Goal: Task Accomplishment & Management: Use online tool/utility

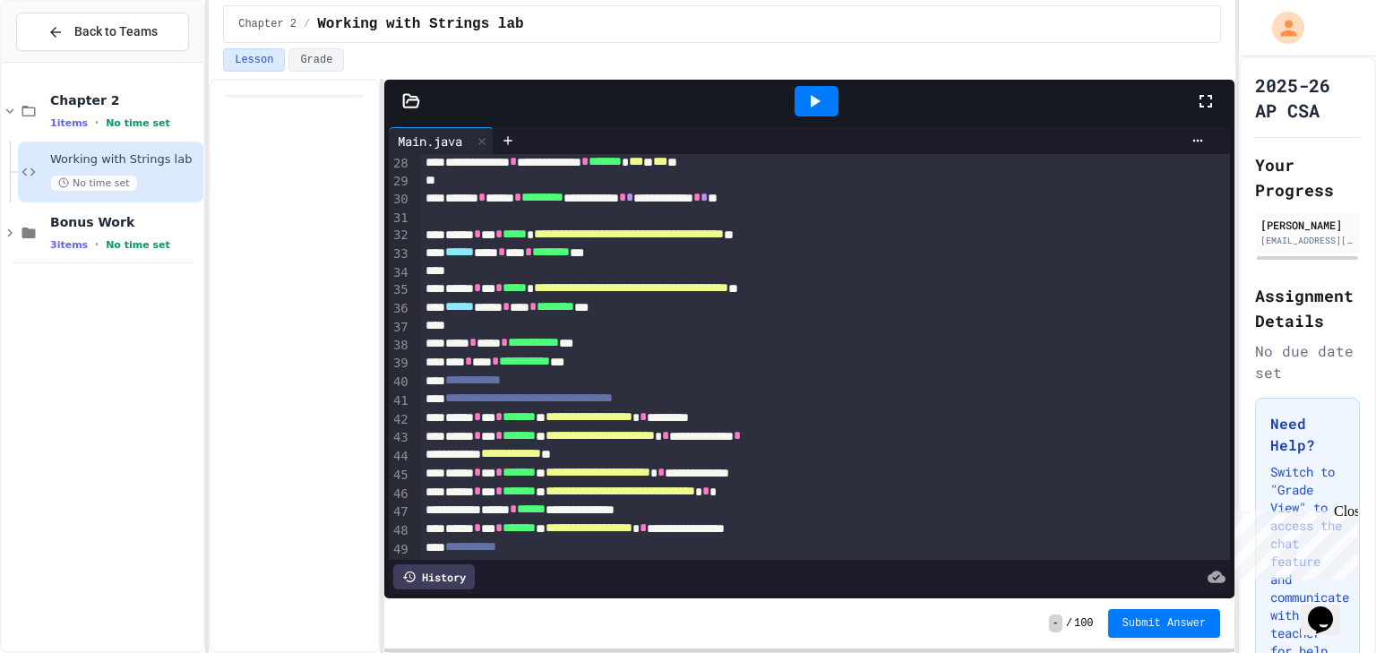
scroll to position [613, 0]
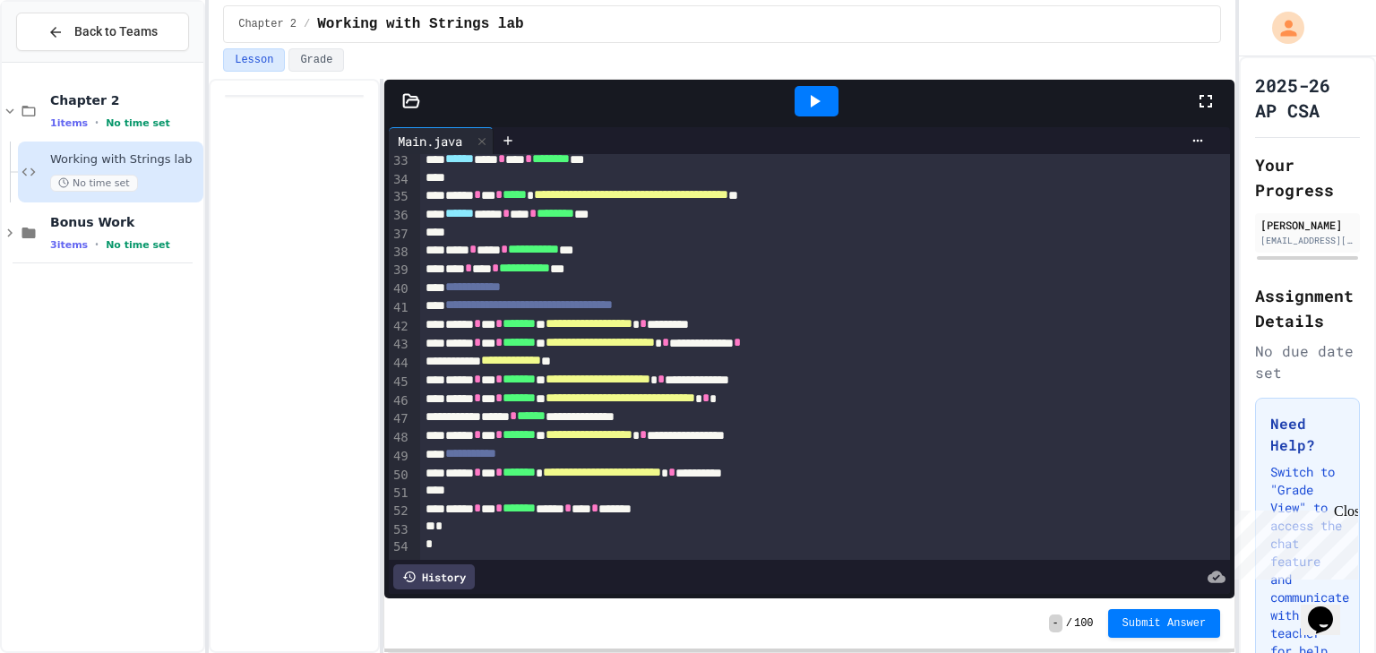
click at [580, 500] on div "****** * *** * ******* ****** * **** * *******" at bounding box center [809, 509] width 779 height 19
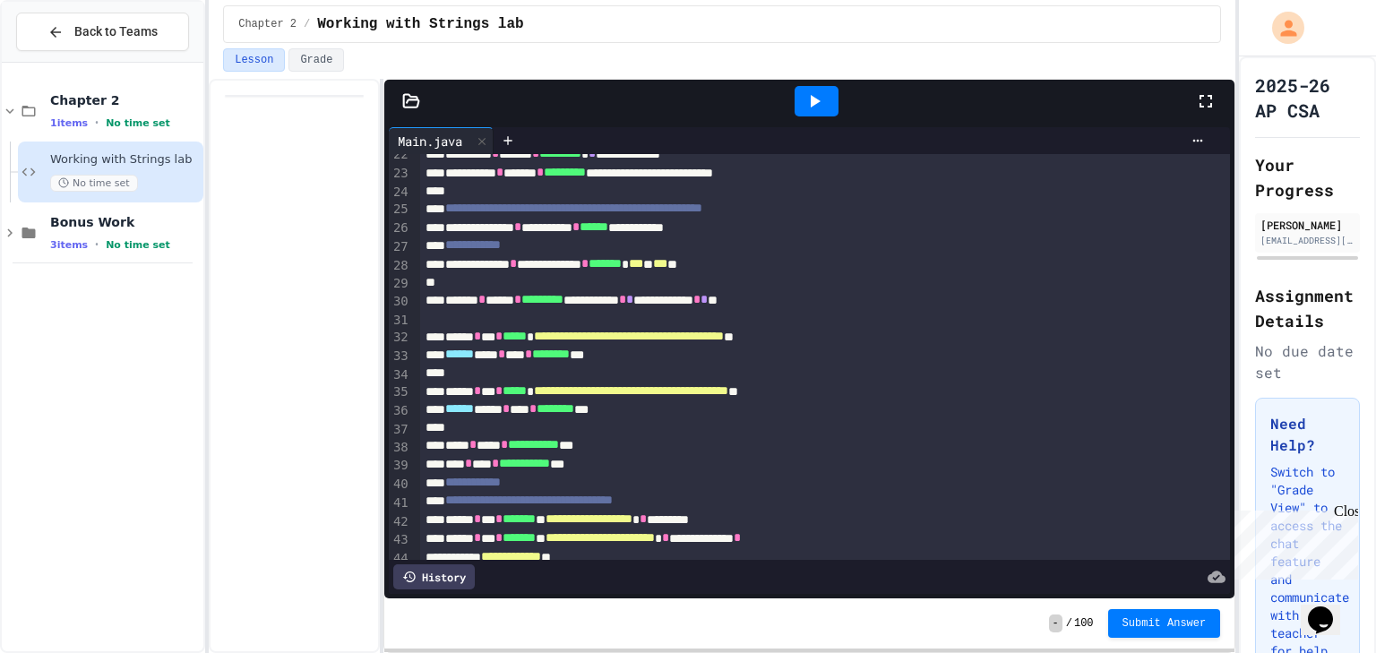
scroll to position [255, 0]
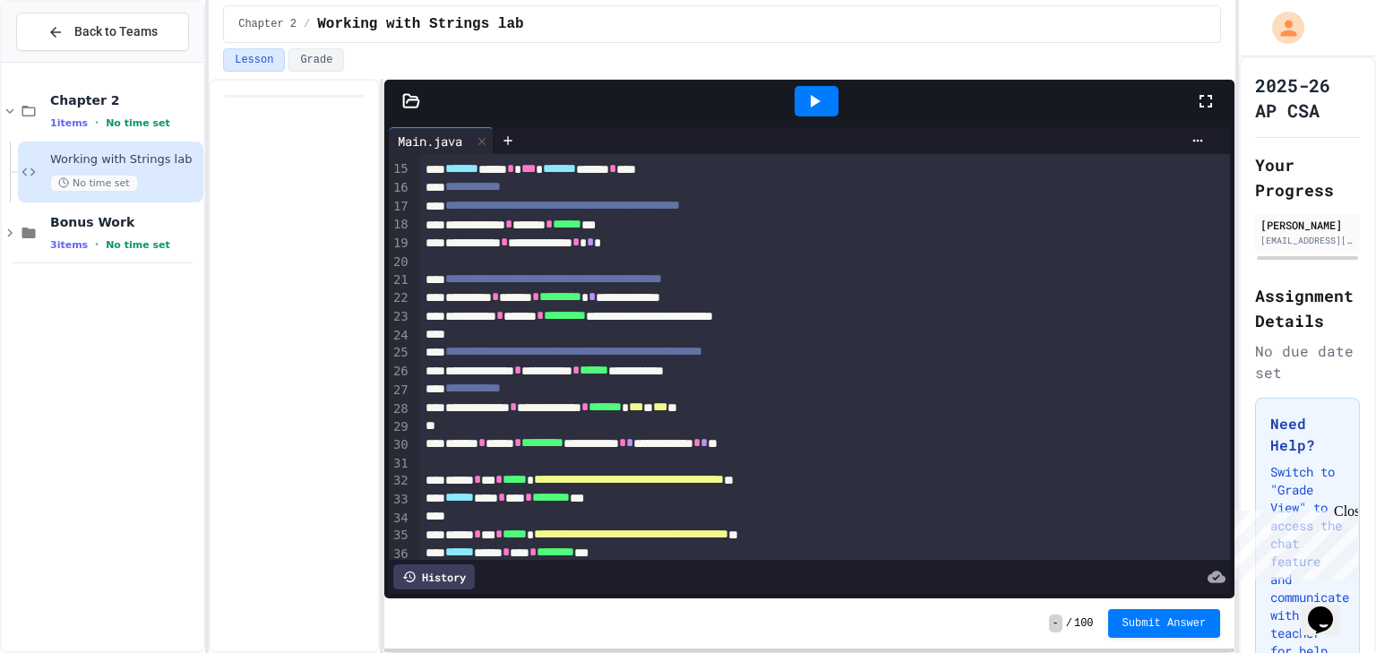
click at [822, 94] on icon at bounding box center [813, 100] width 21 height 21
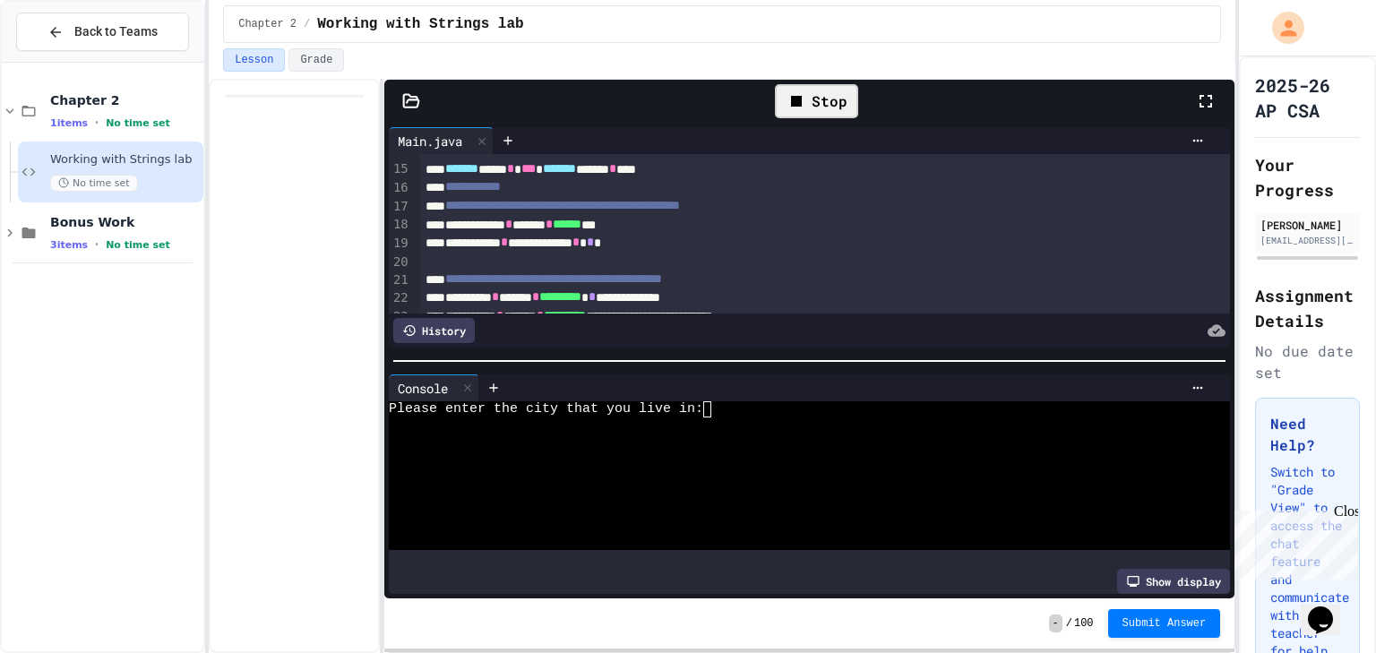
click at [729, 403] on div "Please enter the city that you live in:" at bounding box center [796, 409] width 814 height 16
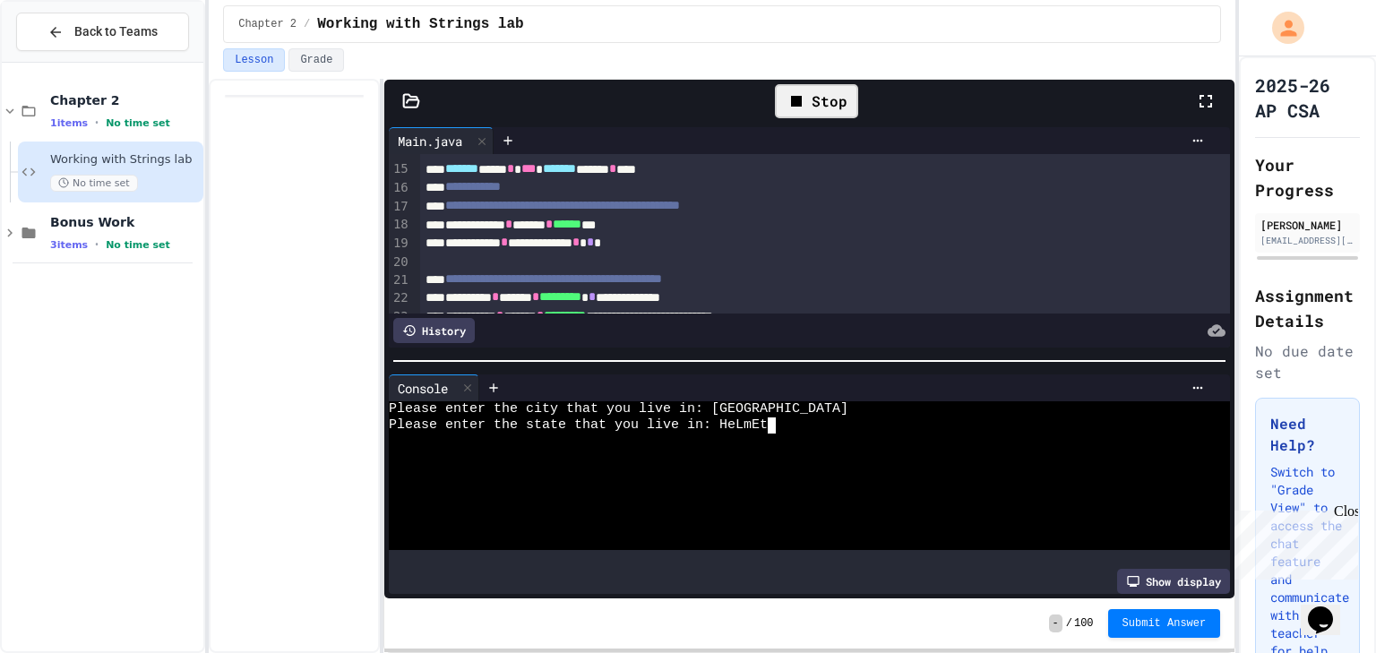
scroll to position [0, 68]
type textarea "**********"
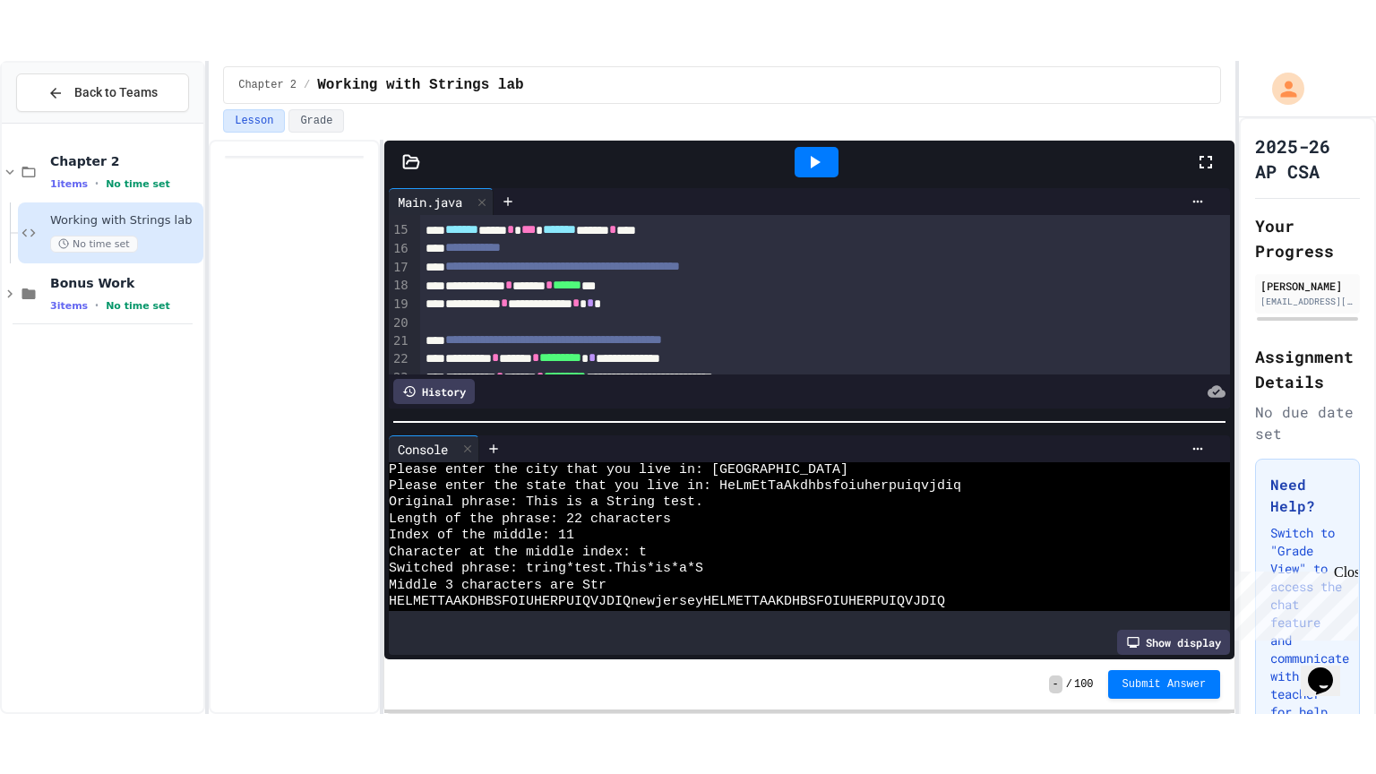
scroll to position [0, 0]
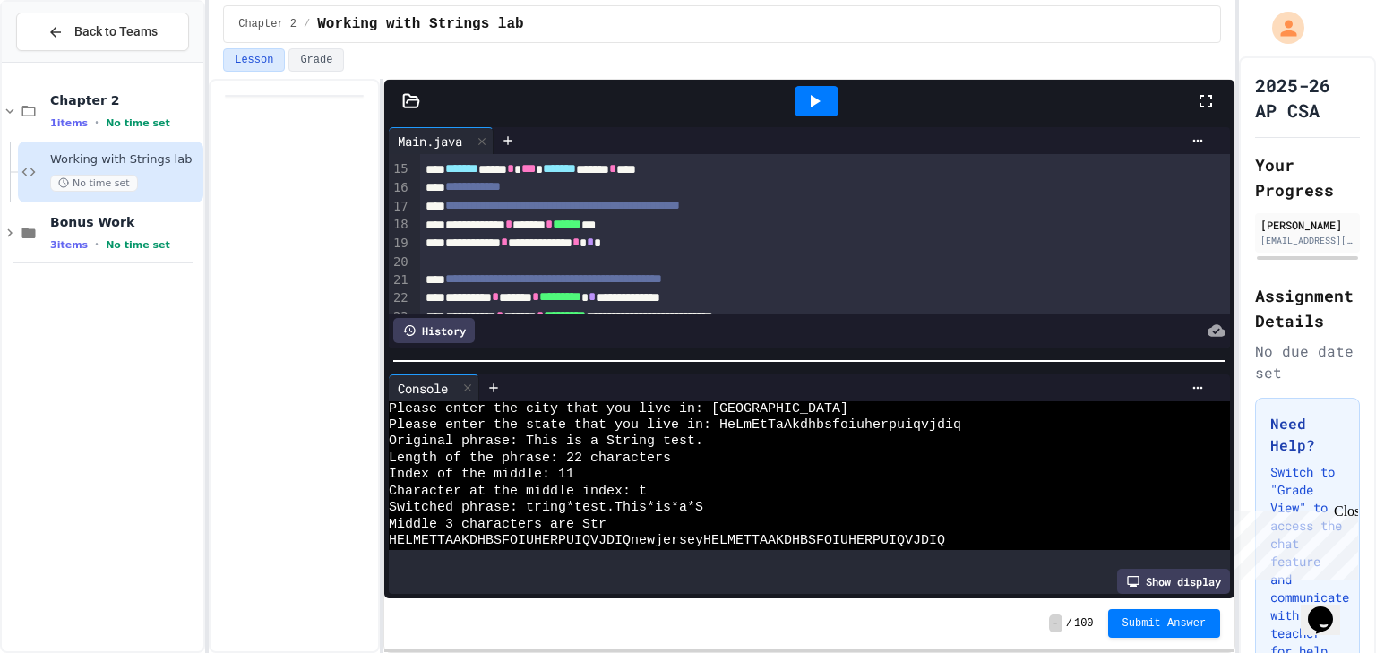
click at [1203, 99] on icon at bounding box center [1205, 100] width 21 height 21
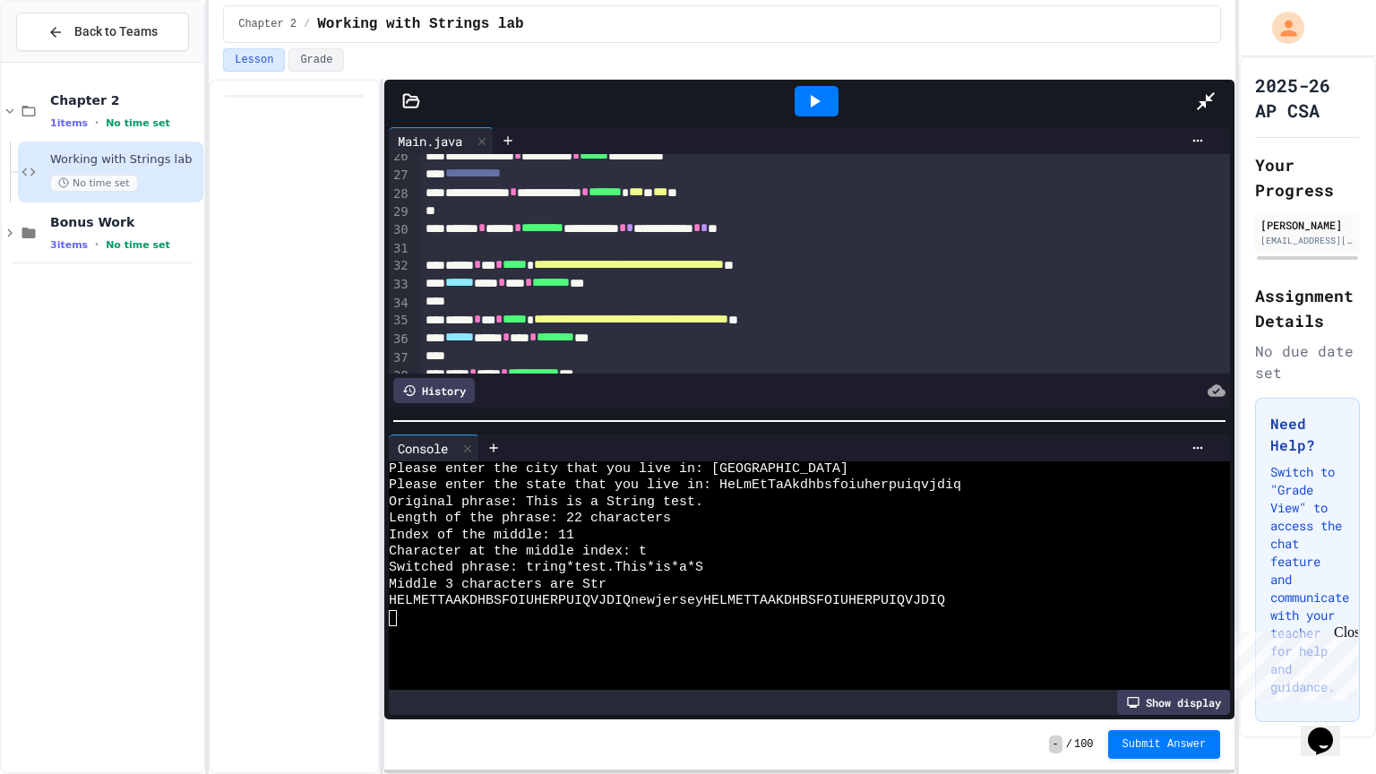
scroll to position [728, 0]
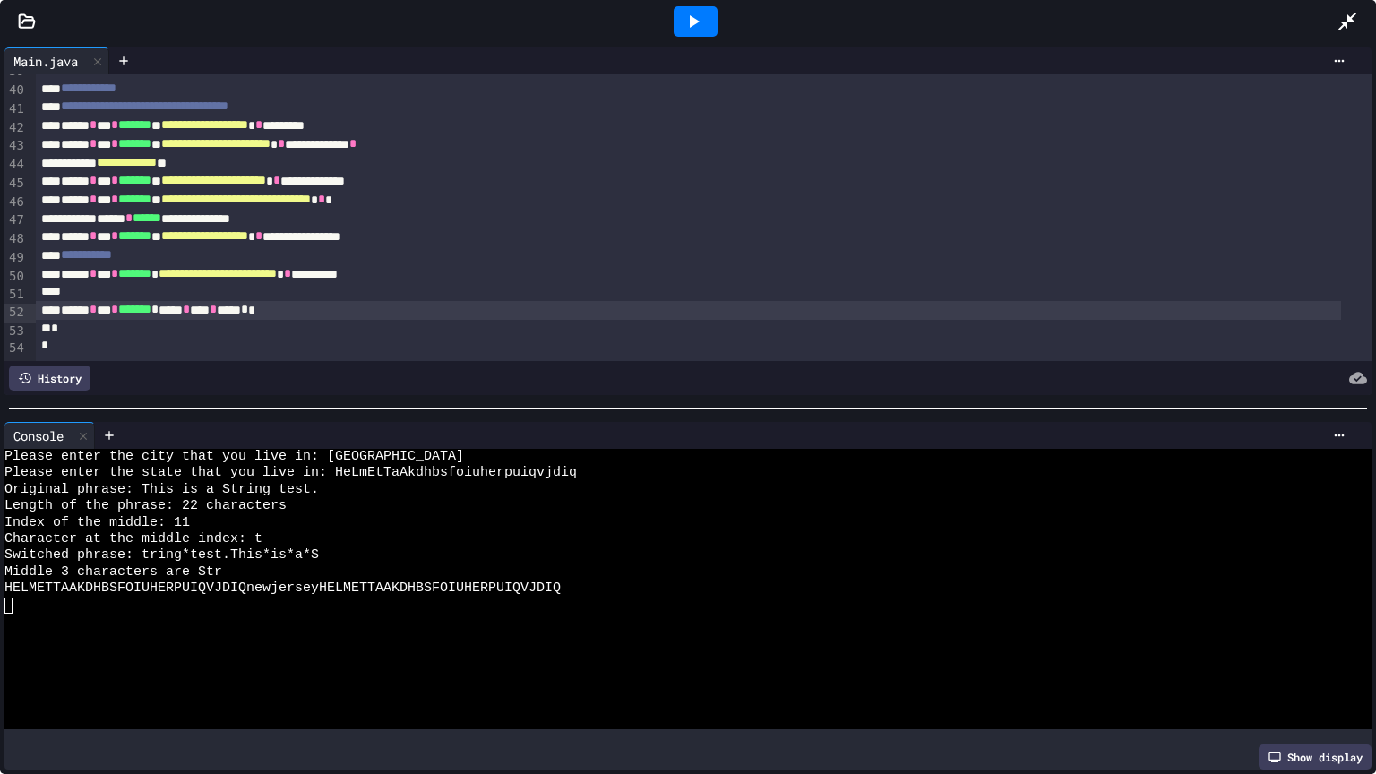
click at [709, 14] on div at bounding box center [695, 21] width 44 height 30
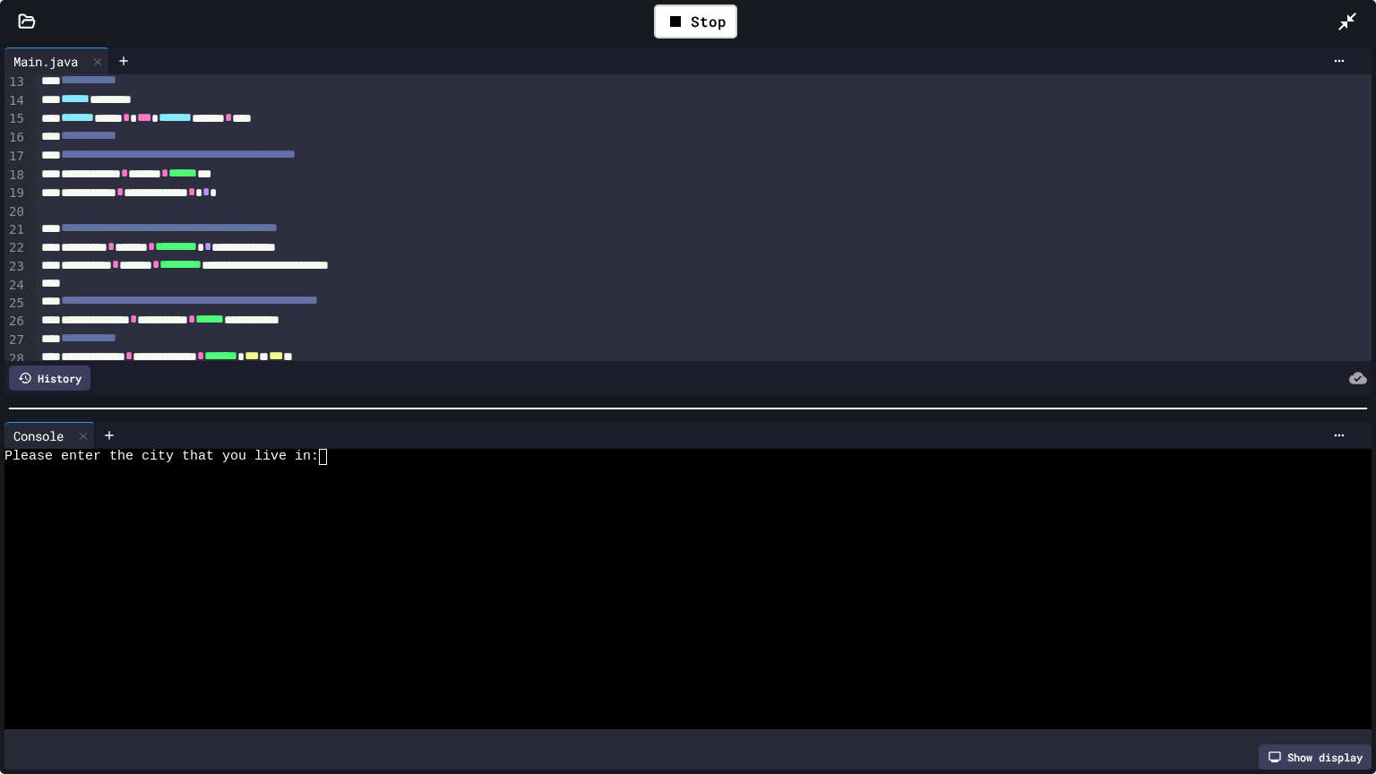
scroll to position [0, 0]
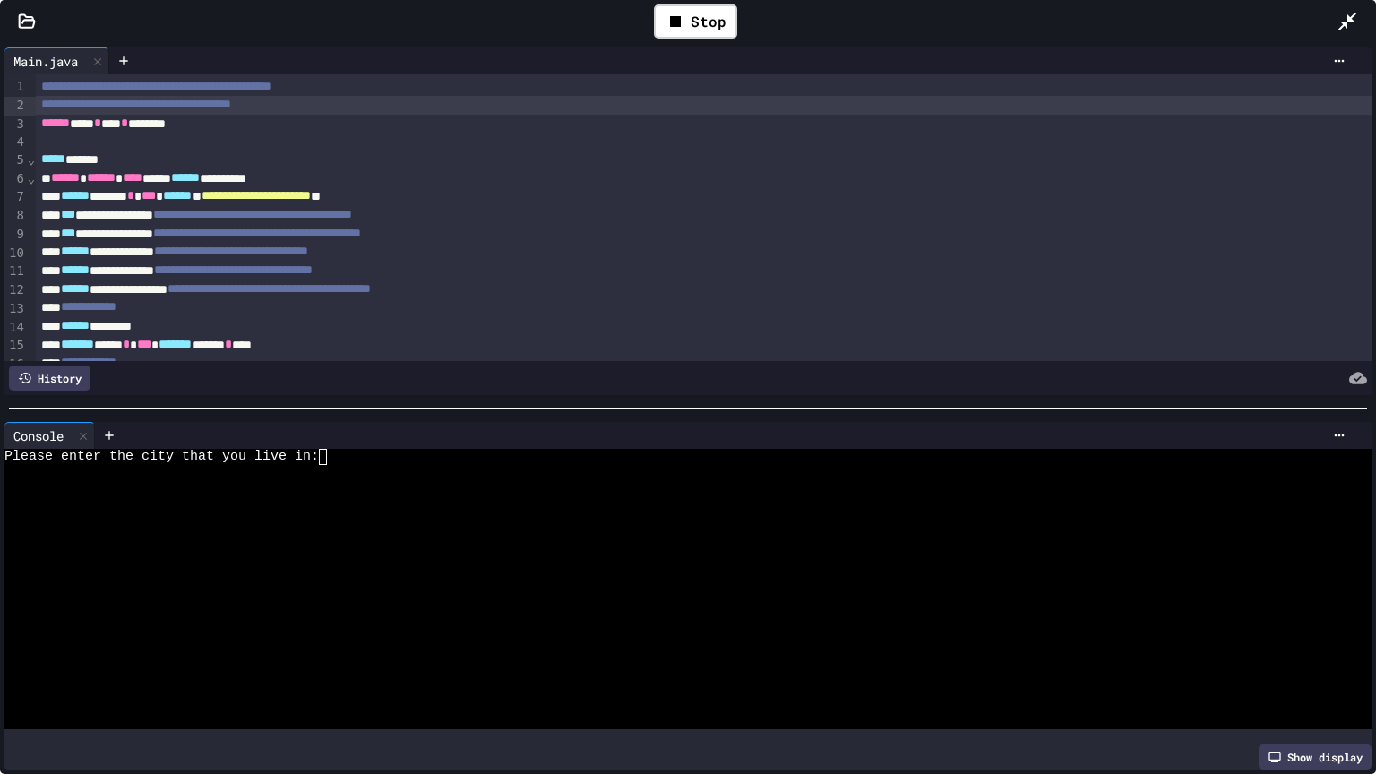
click at [339, 102] on div "**********" at bounding box center [703, 105] width 1335 height 18
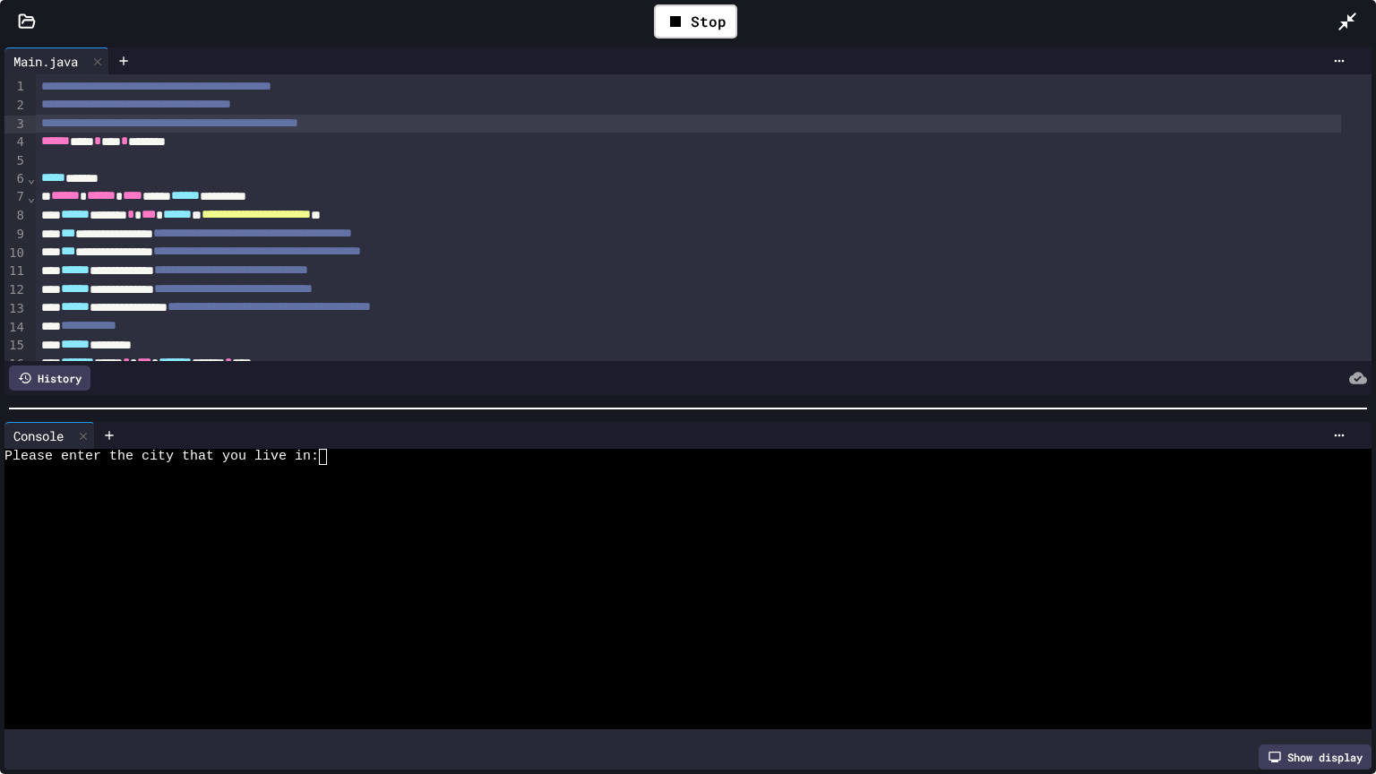
click at [245, 129] on span "**********" at bounding box center [169, 122] width 257 height 13
click at [508, 131] on div "**********" at bounding box center [688, 124] width 1305 height 19
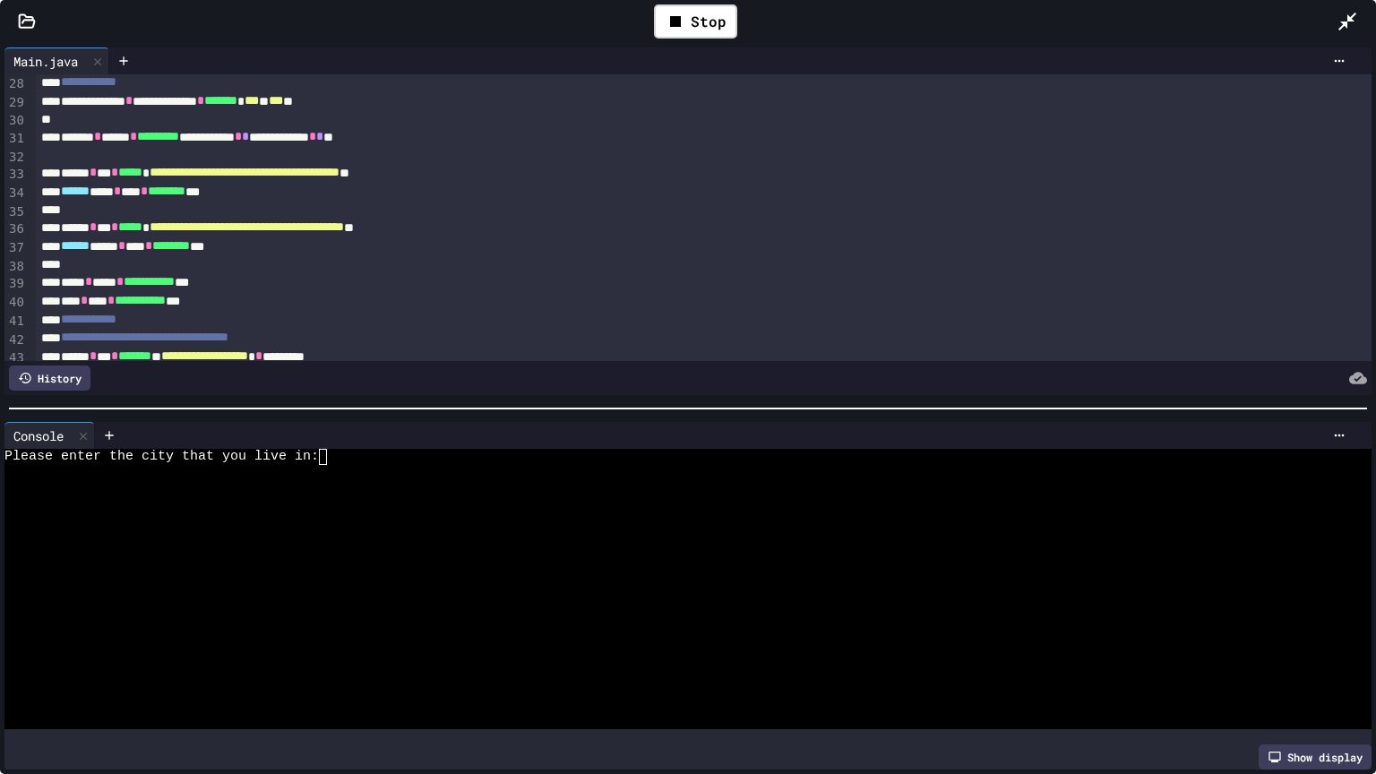
scroll to position [749, 0]
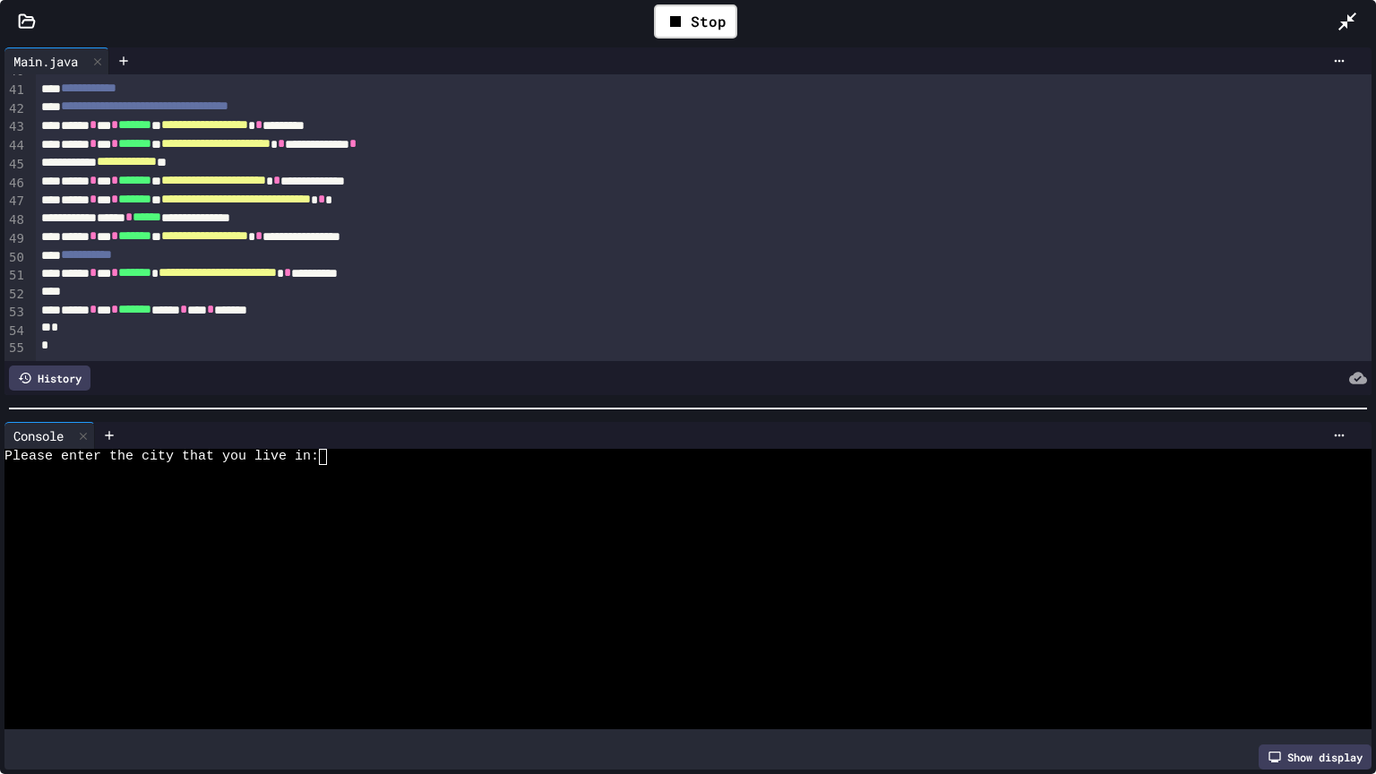
click at [382, 455] on div "Please enter the city that you live in:" at bounding box center [673, 457] width 1338 height 16
click at [660, 24] on div "Stop" at bounding box center [695, 21] width 83 height 34
click at [690, 25] on icon at bounding box center [695, 21] width 10 height 13
click at [380, 455] on div at bounding box center [673, 457] width 1338 height 16
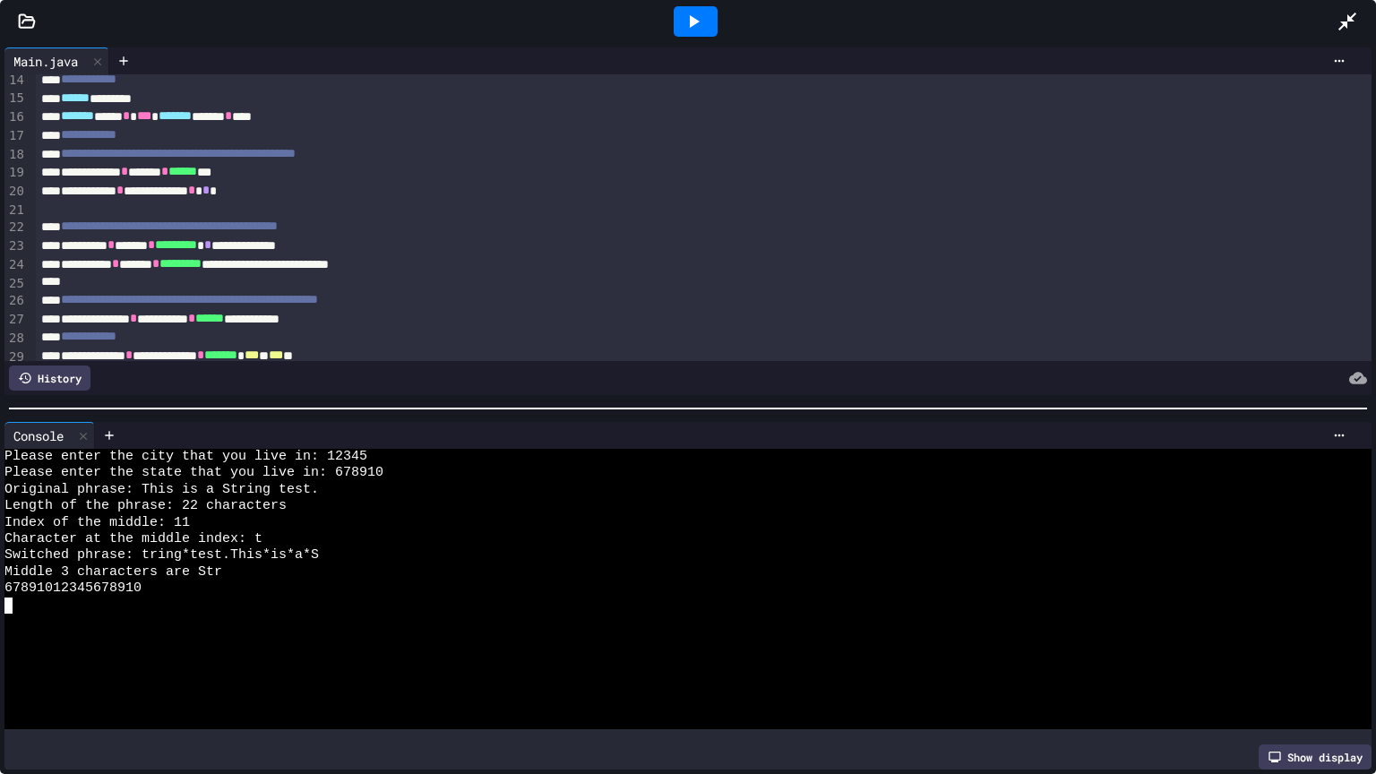
scroll to position [0, 0]
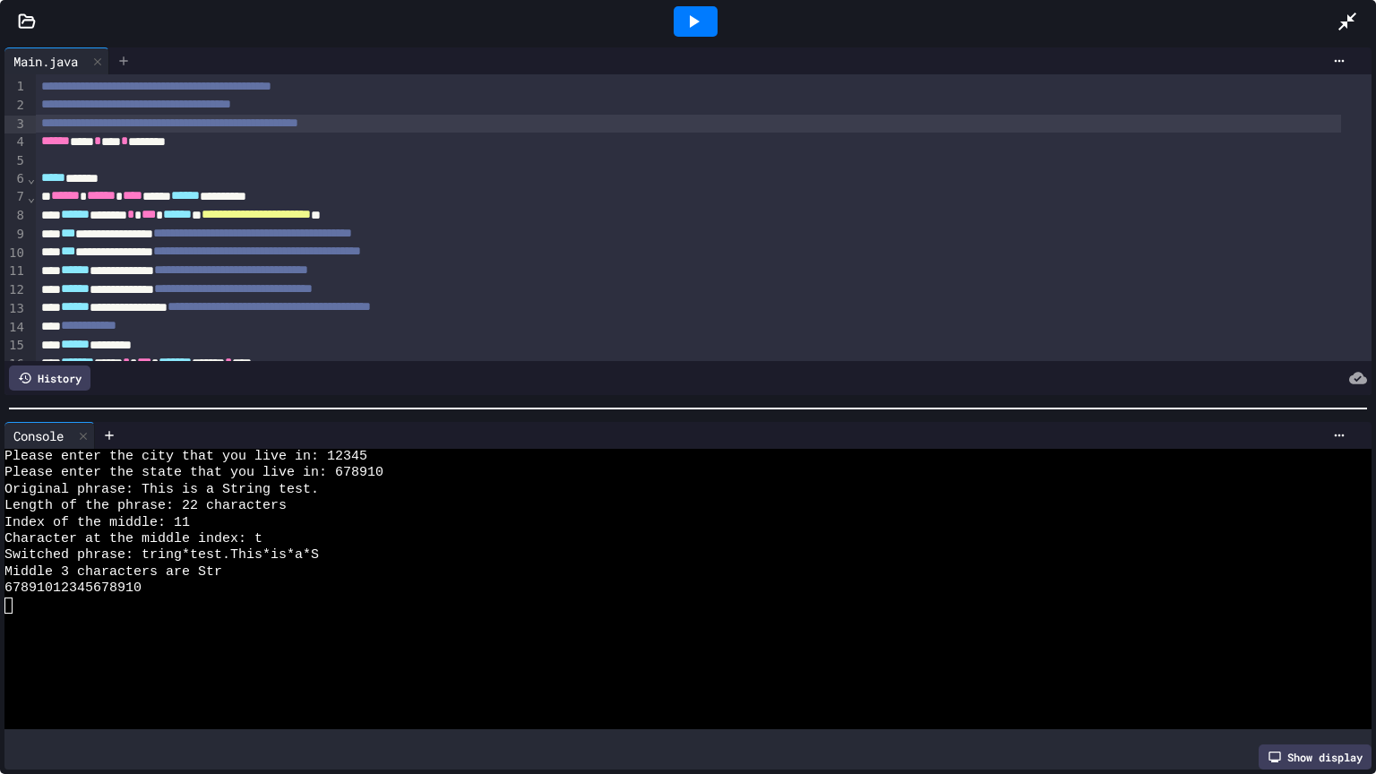
click at [124, 61] on icon at bounding box center [123, 61] width 14 height 14
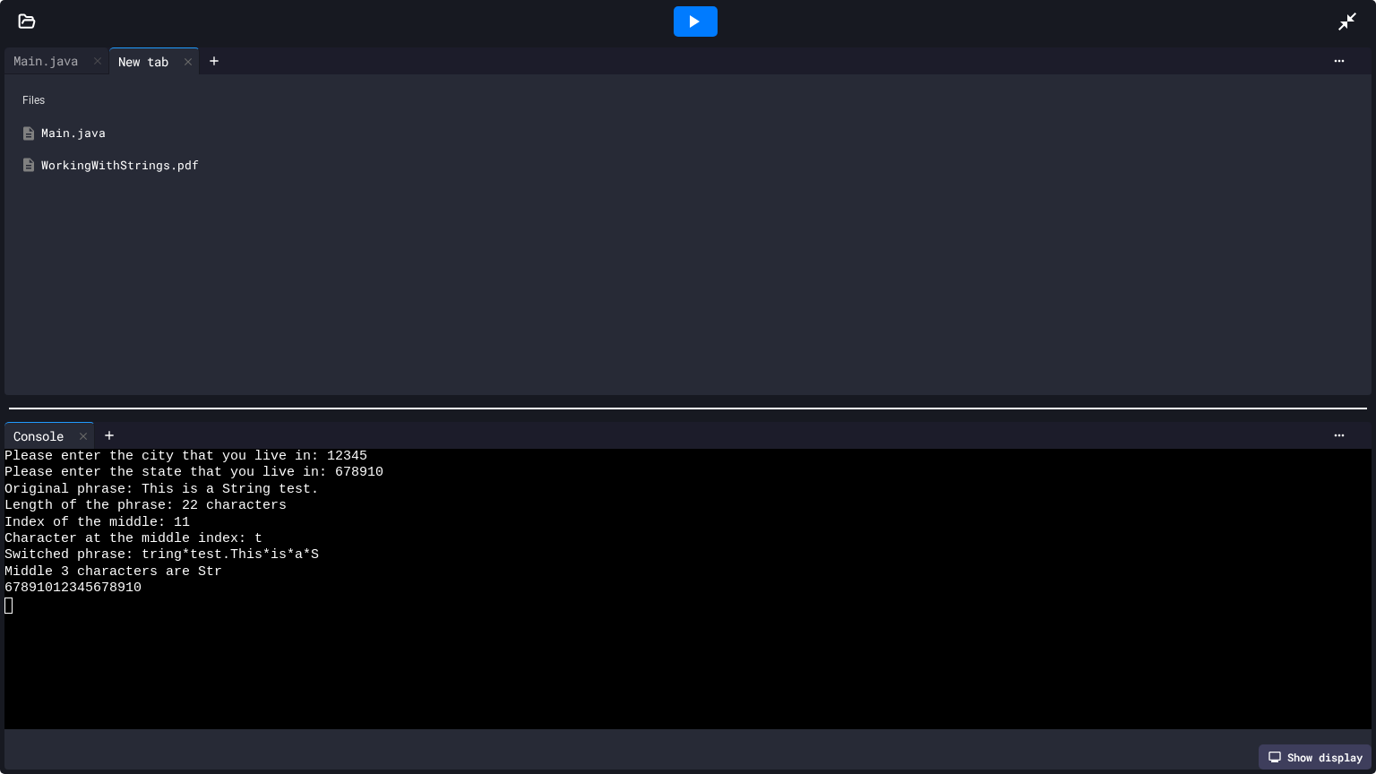
click at [135, 171] on div "WorkingWithStrings.pdf" at bounding box center [700, 166] width 1319 height 18
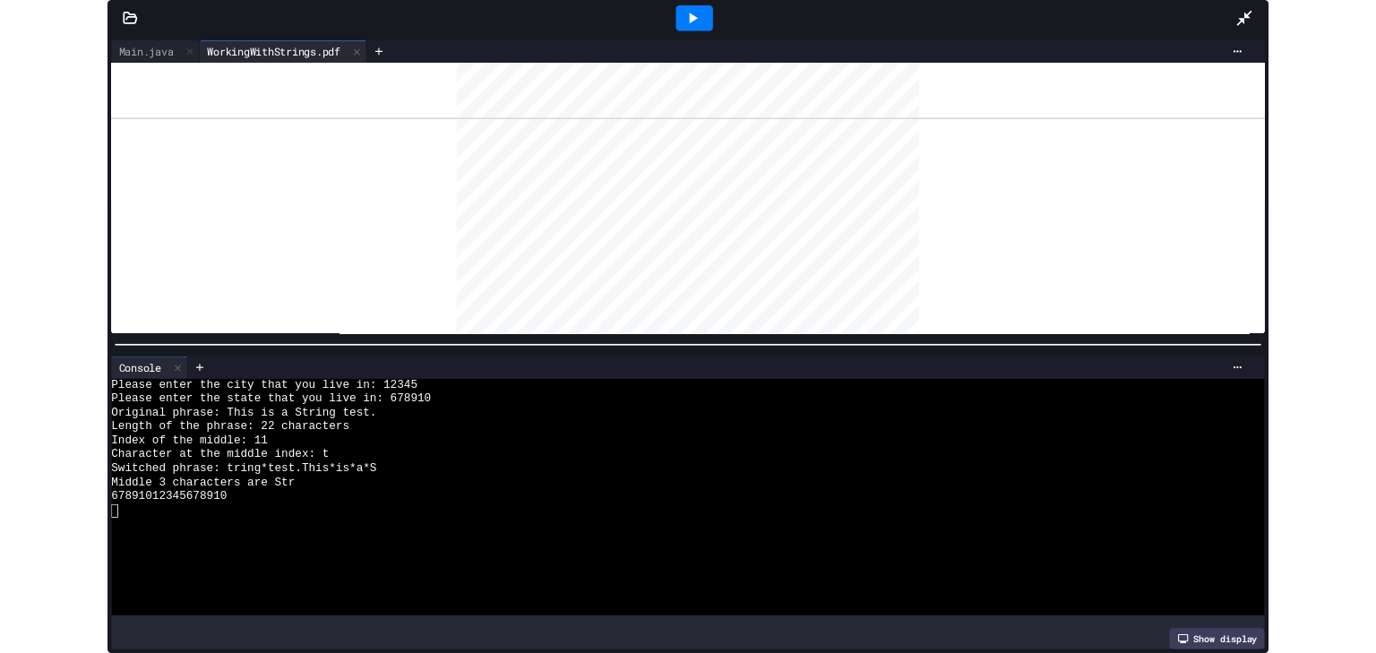
scroll to position [716, 0]
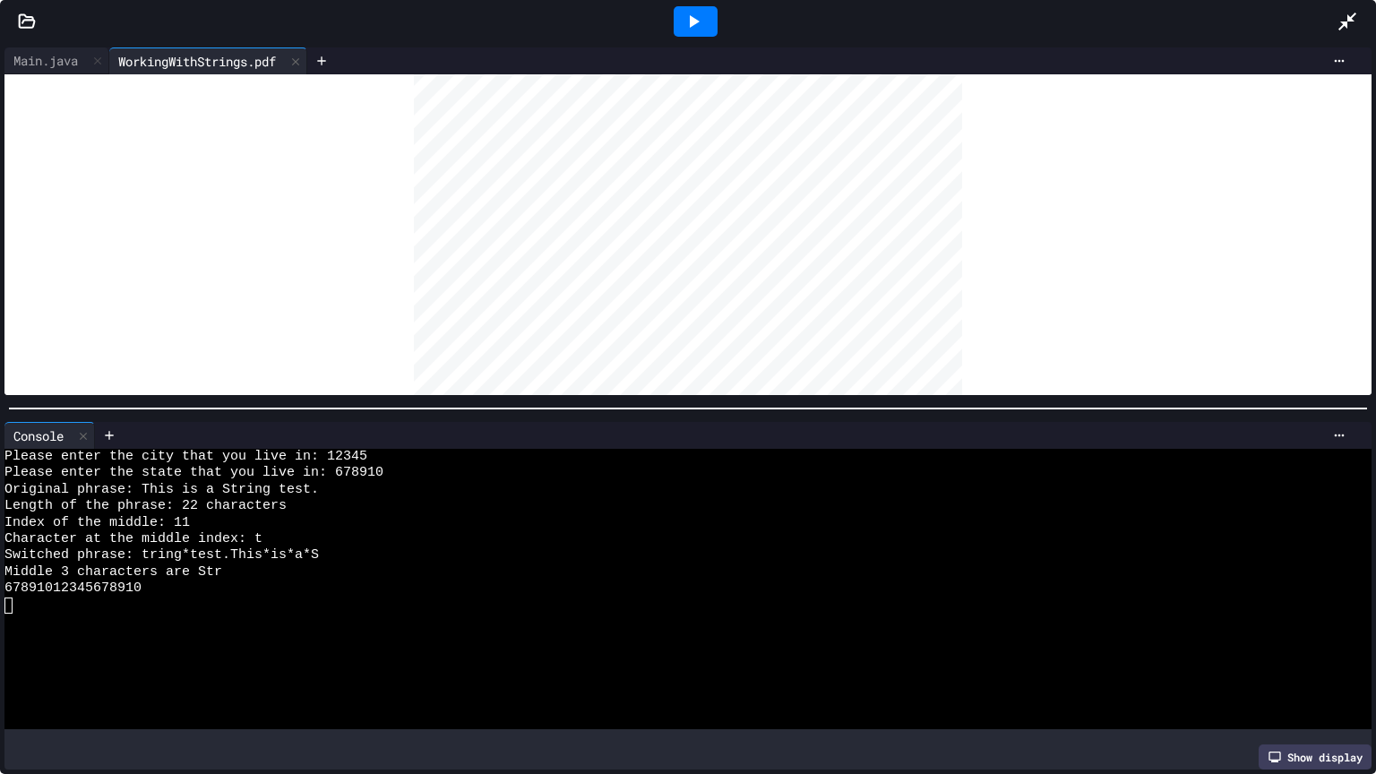
click at [1346, 12] on icon at bounding box center [1346, 21] width 21 height 21
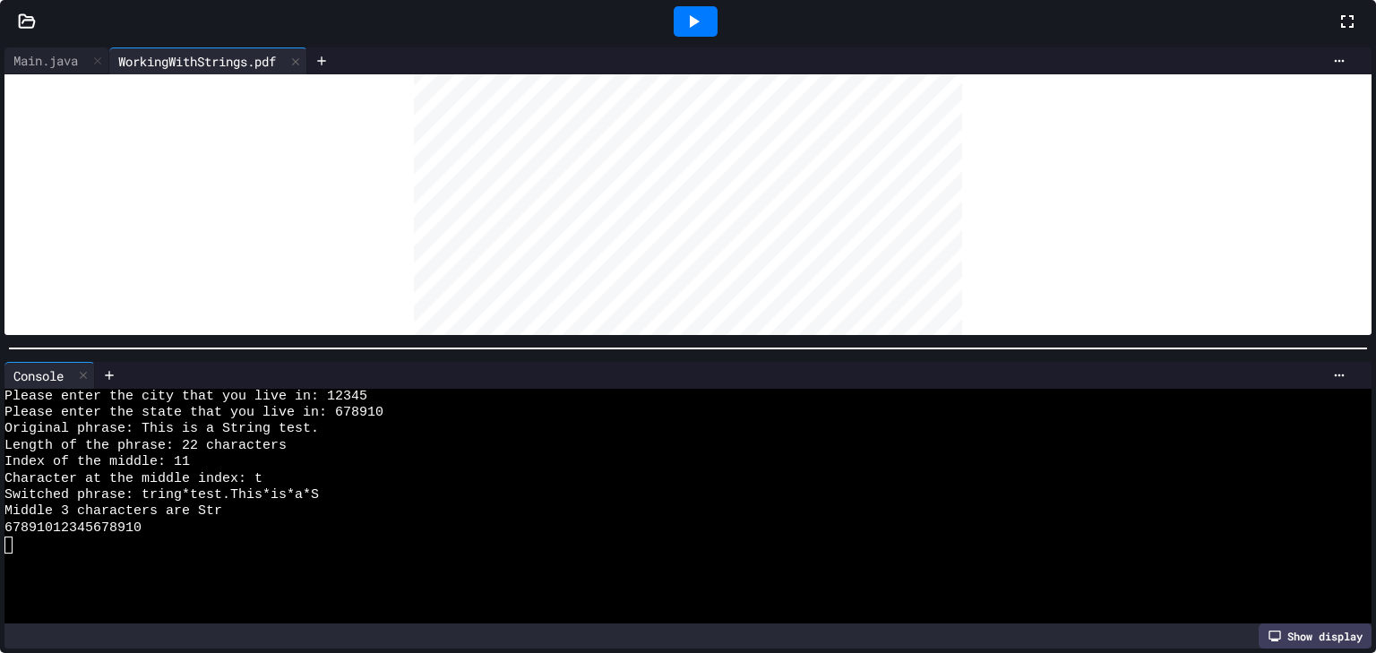
scroll to position [15, 0]
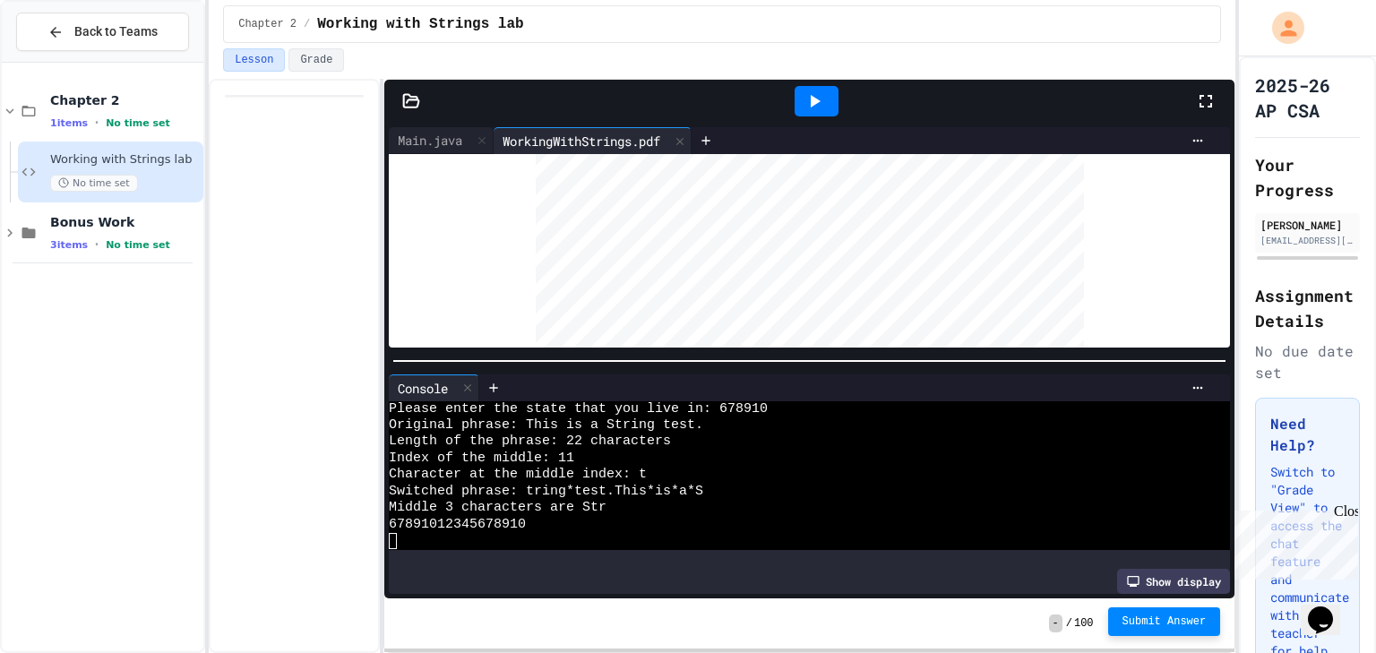
click at [1164, 630] on button "Submit Answer" at bounding box center [1164, 621] width 113 height 29
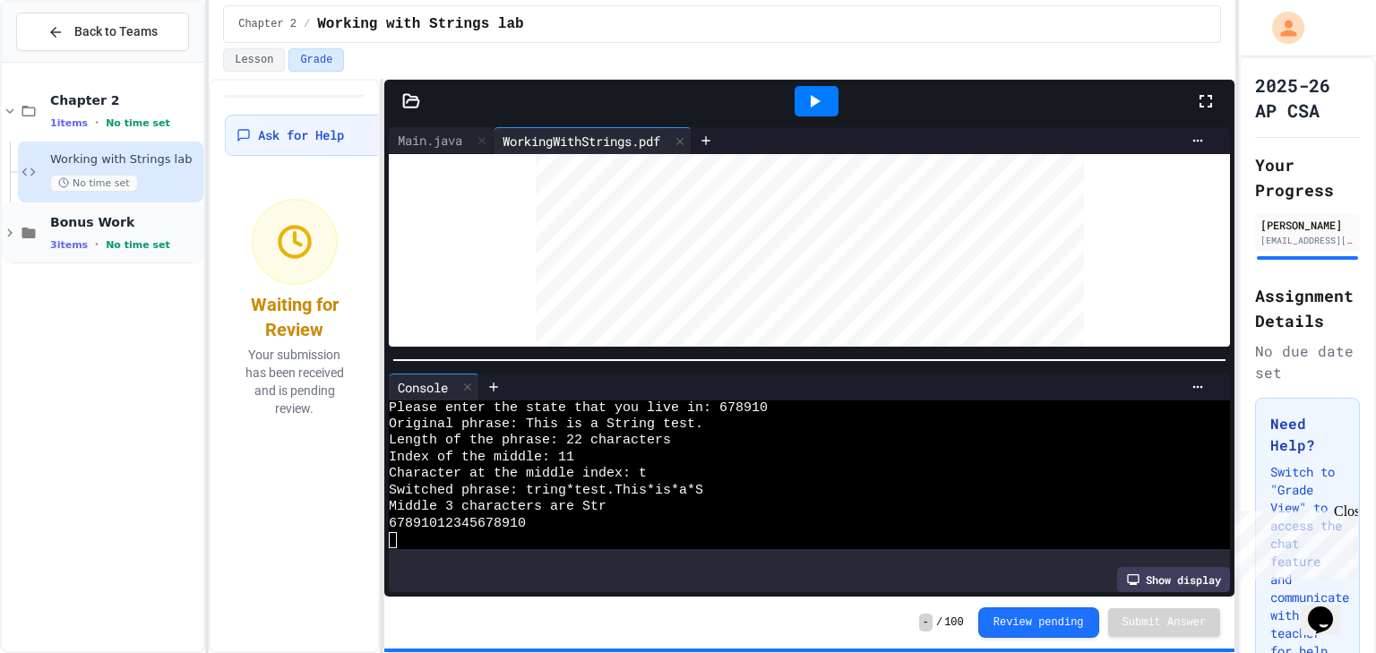
click at [125, 226] on span "Bonus Work" at bounding box center [125, 222] width 150 height 16
click at [124, 290] on div "Bonus 1 No time set" at bounding box center [125, 293] width 150 height 39
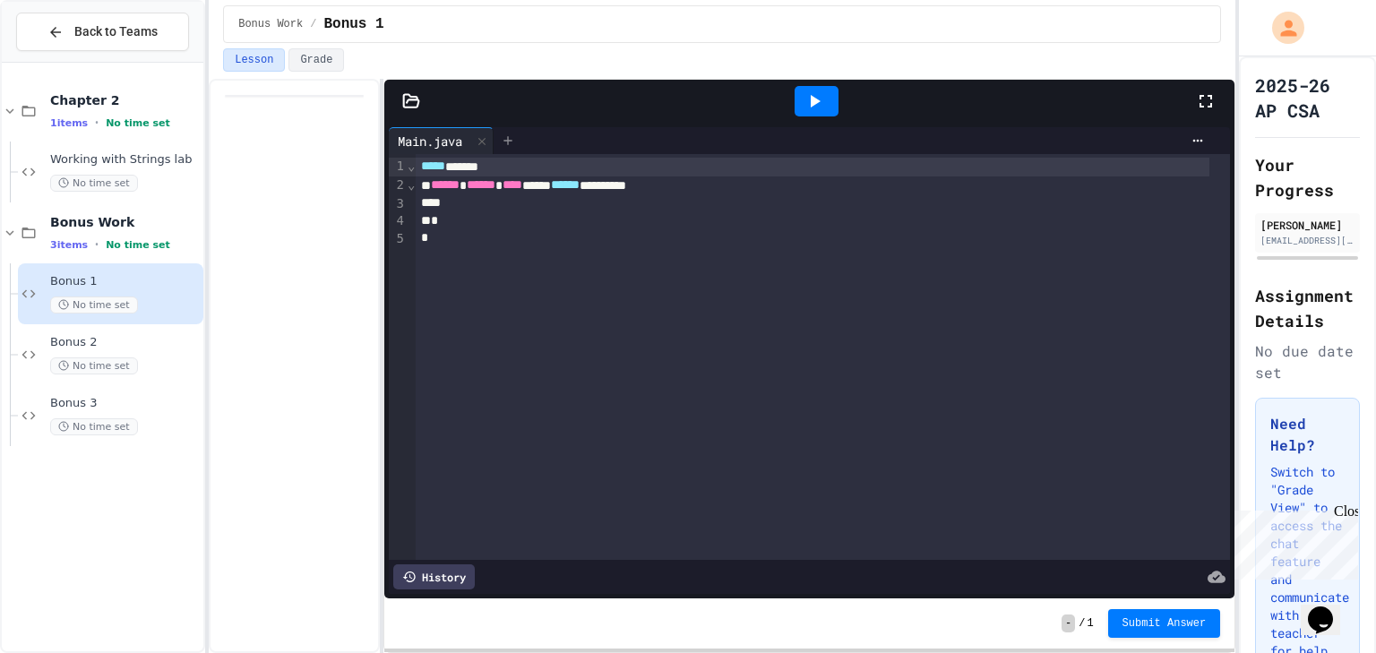
click at [510, 137] on icon at bounding box center [507, 140] width 8 height 8
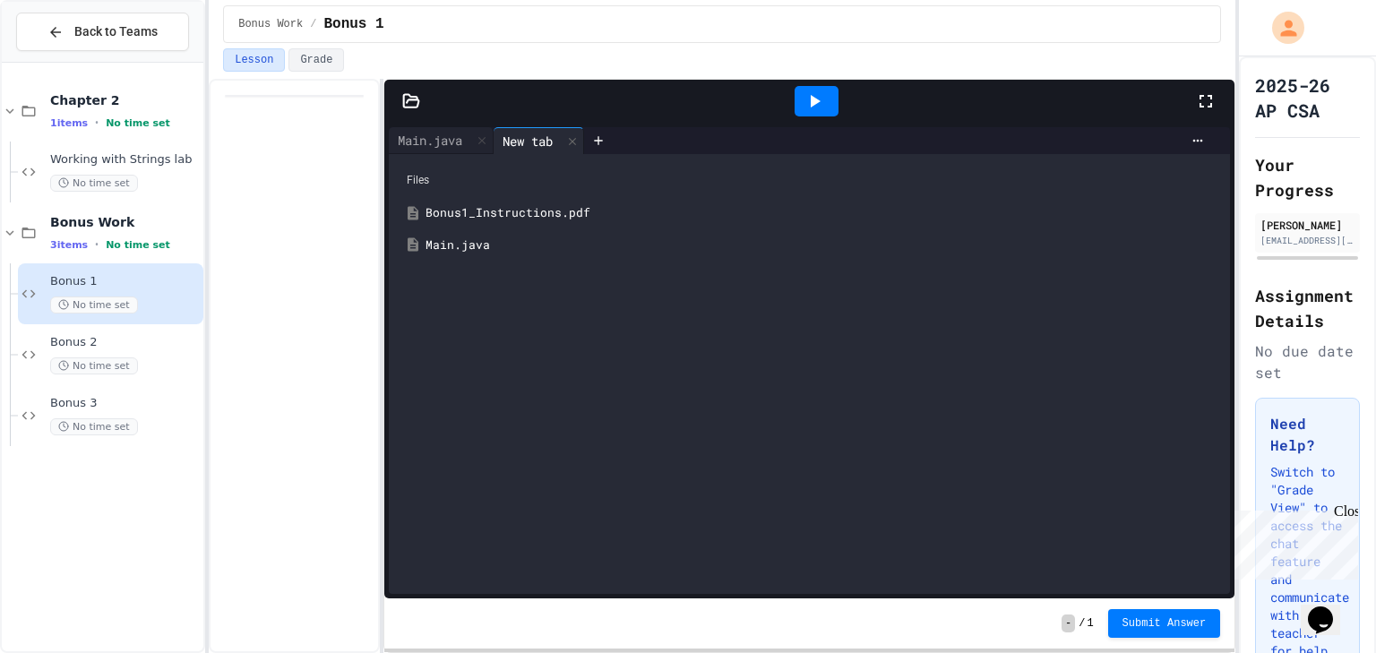
click at [476, 216] on div "Bonus1_Instructions.pdf" at bounding box center [821, 213] width 793 height 18
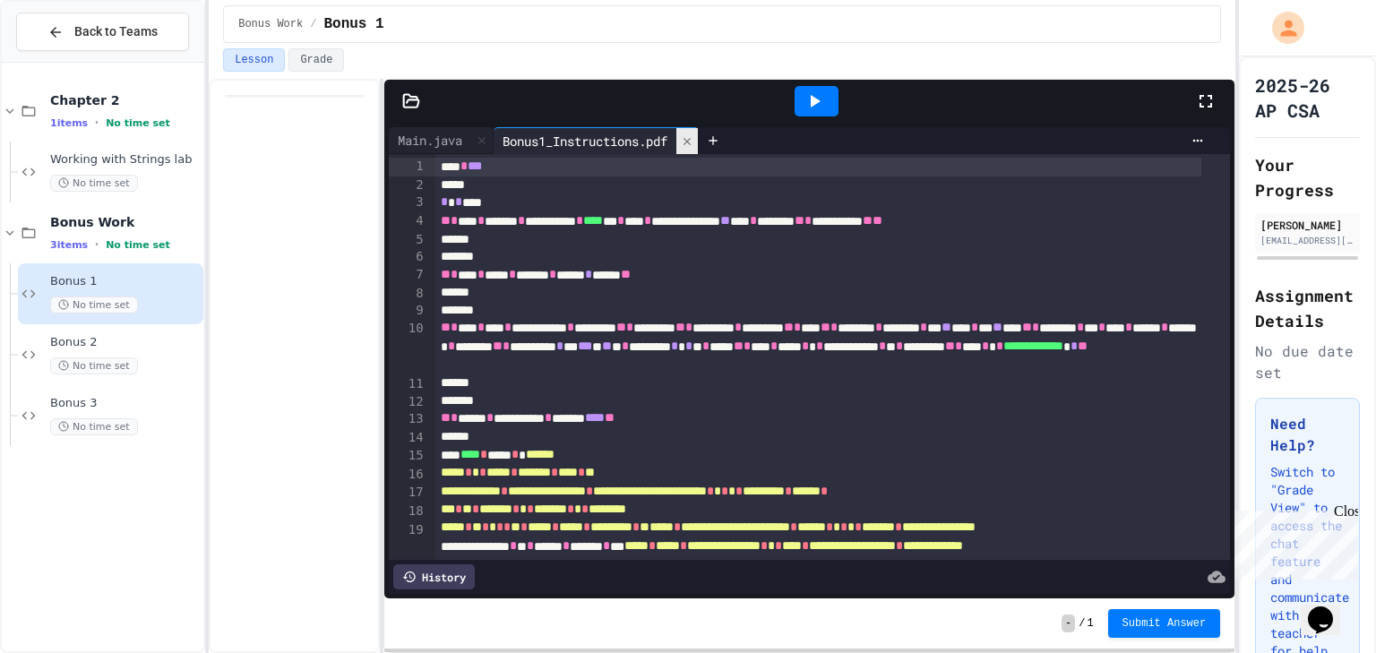
click at [693, 141] on icon at bounding box center [687, 141] width 13 height 13
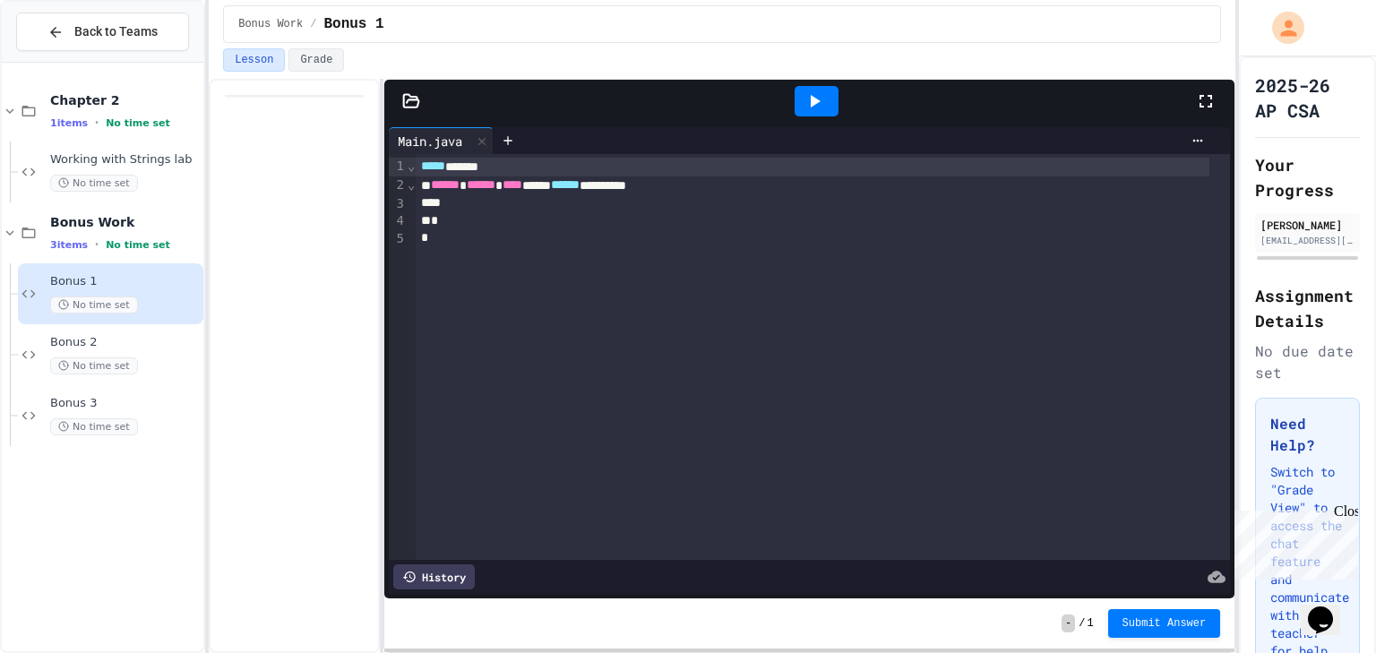
click at [404, 92] on icon at bounding box center [411, 101] width 18 height 18
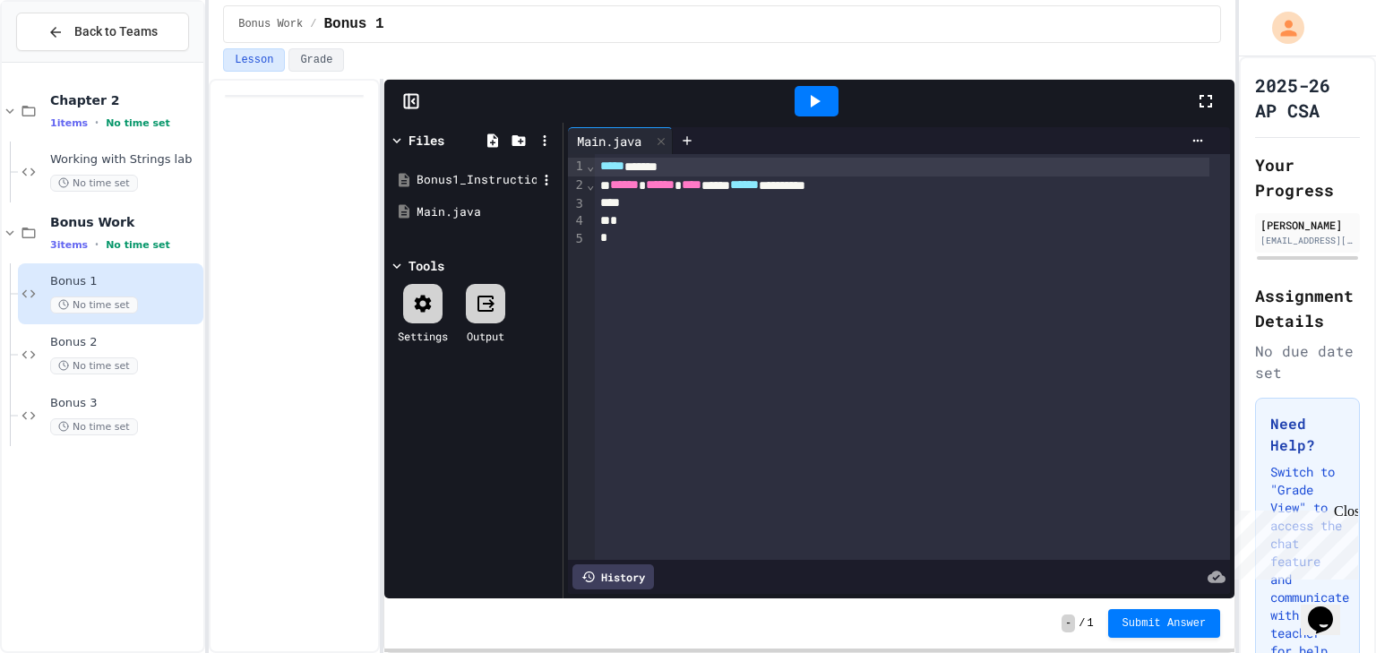
click at [445, 176] on div "Bonus1_Instructions.pdf" at bounding box center [476, 180] width 120 height 18
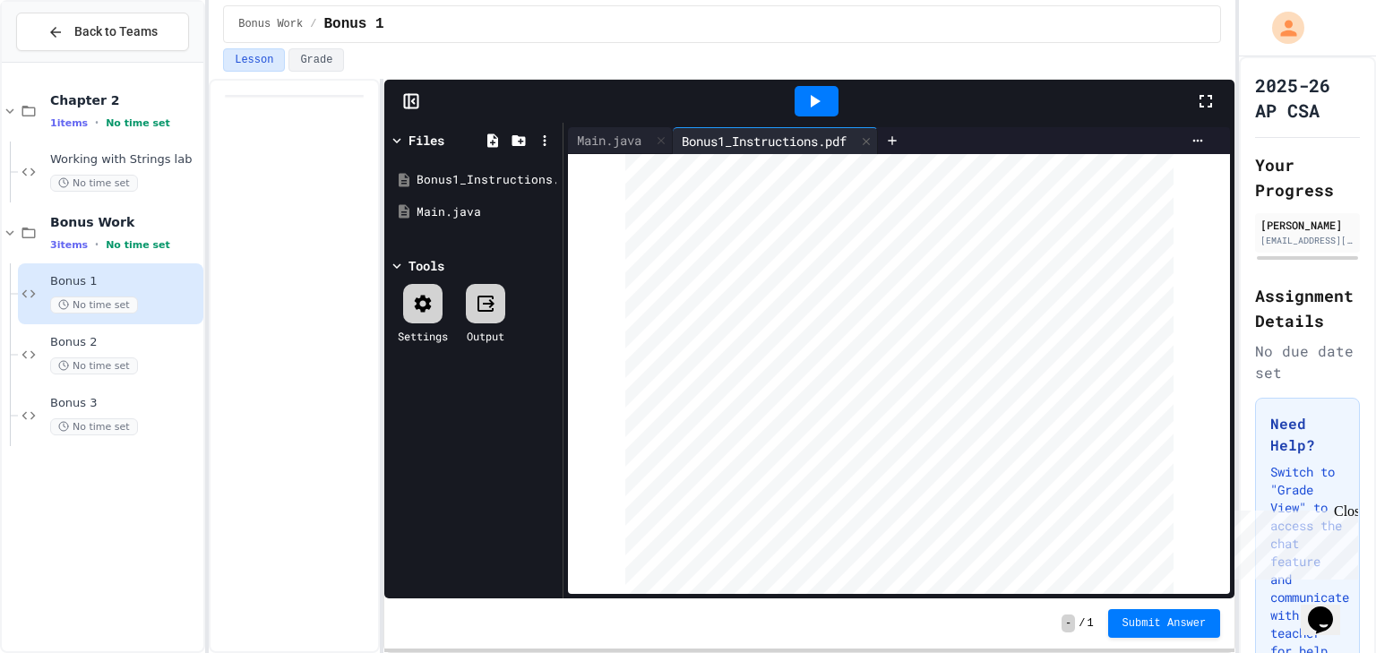
click at [1202, 103] on icon at bounding box center [1205, 100] width 21 height 21
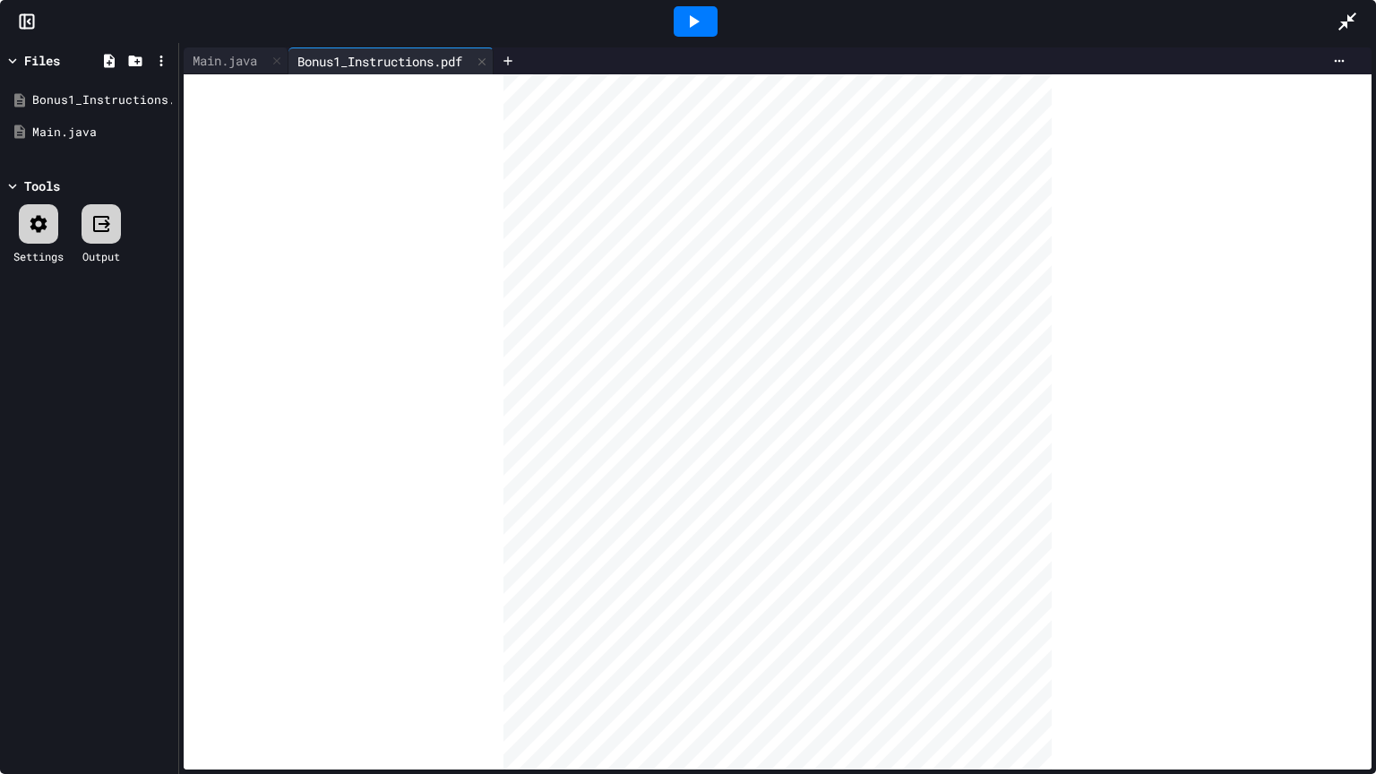
click at [1356, 27] on icon at bounding box center [1346, 21] width 21 height 21
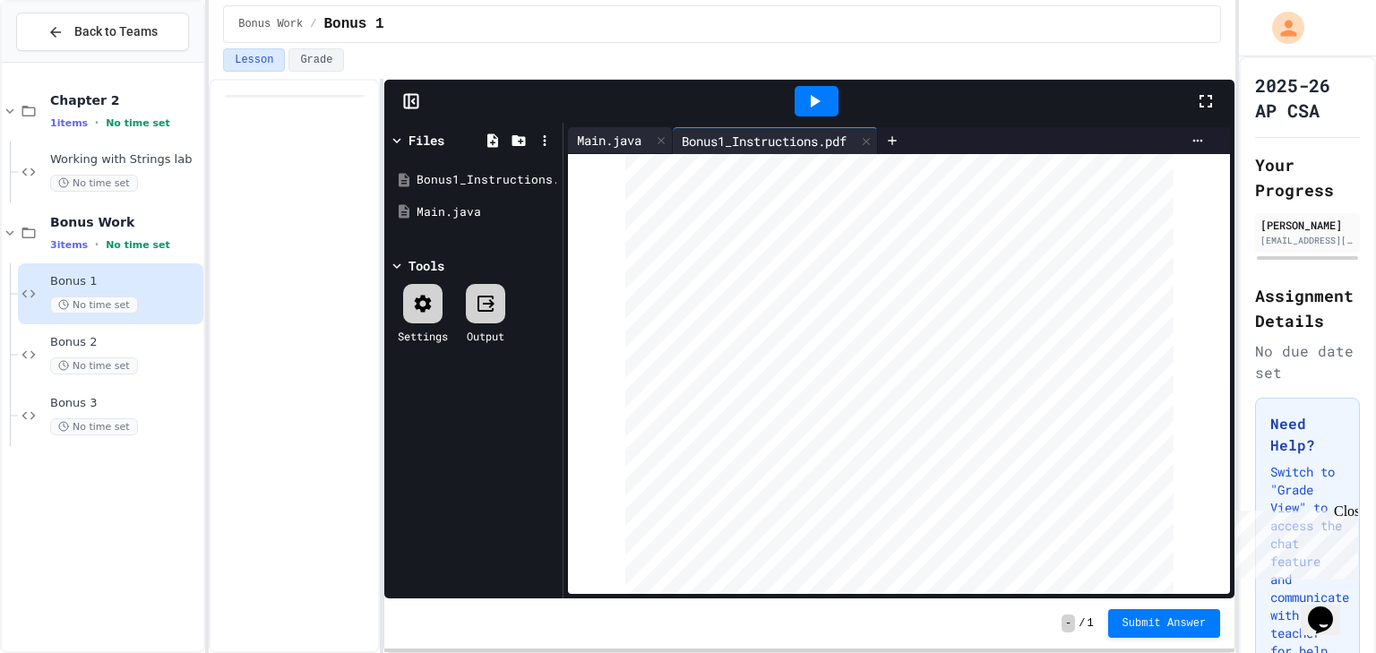
click at [633, 133] on div "Main.java" at bounding box center [609, 140] width 82 height 19
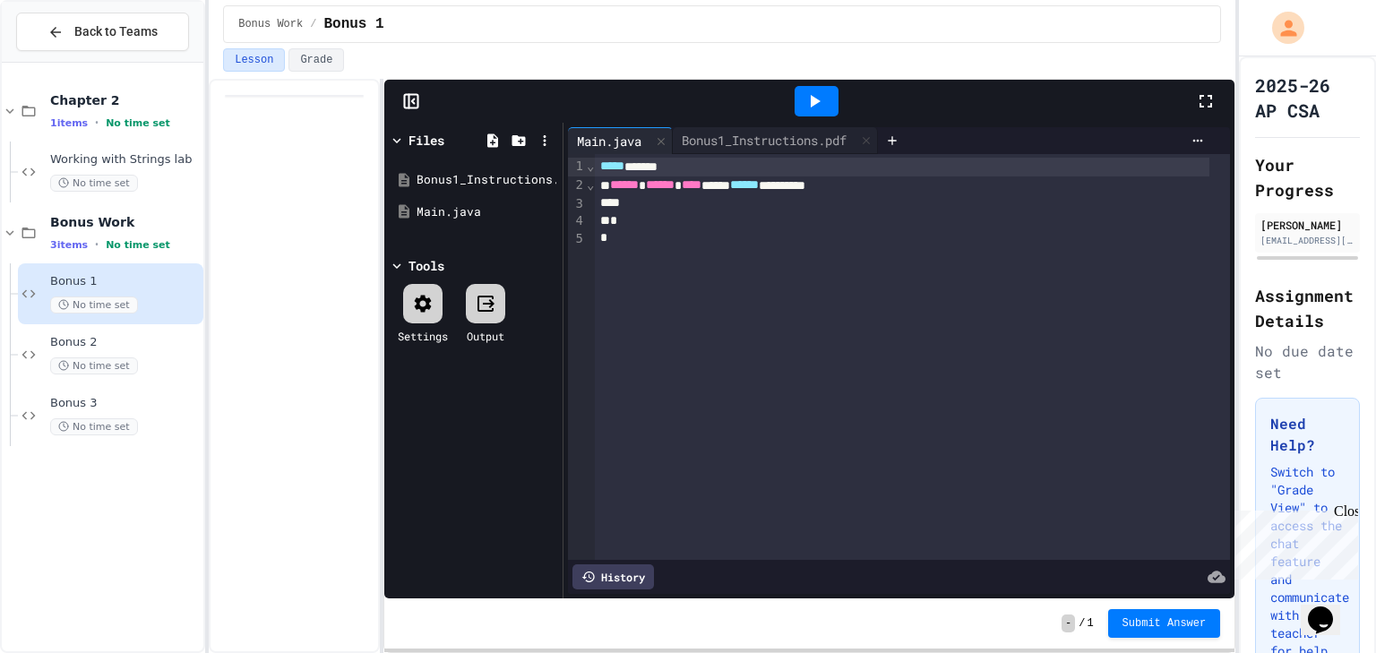
click at [690, 205] on div at bounding box center [902, 203] width 614 height 18
